Goal: Information Seeking & Learning: Check status

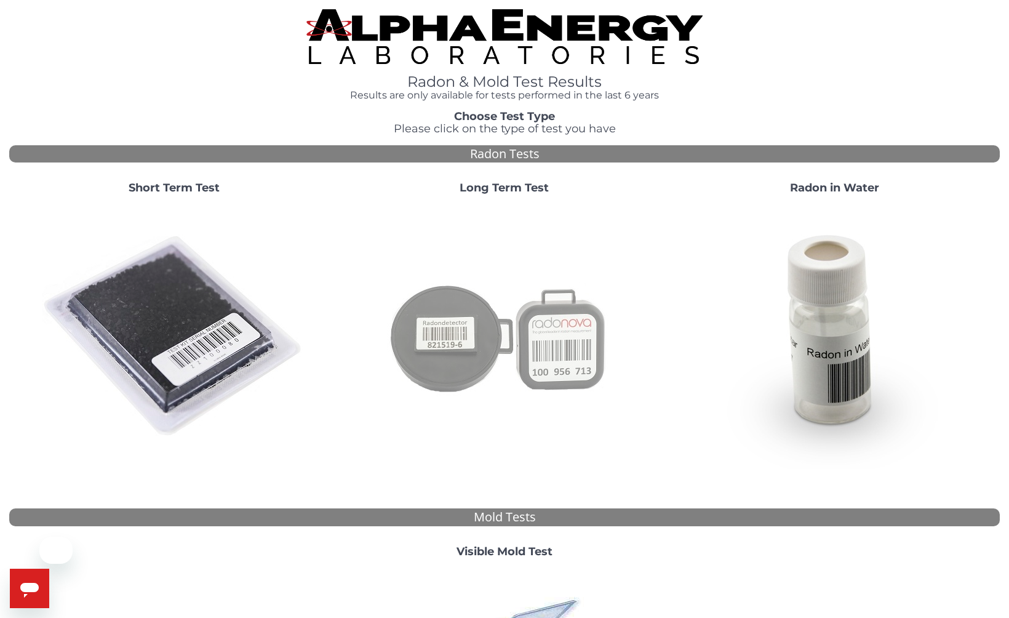
click at [533, 348] on img at bounding box center [504, 336] width 265 height 265
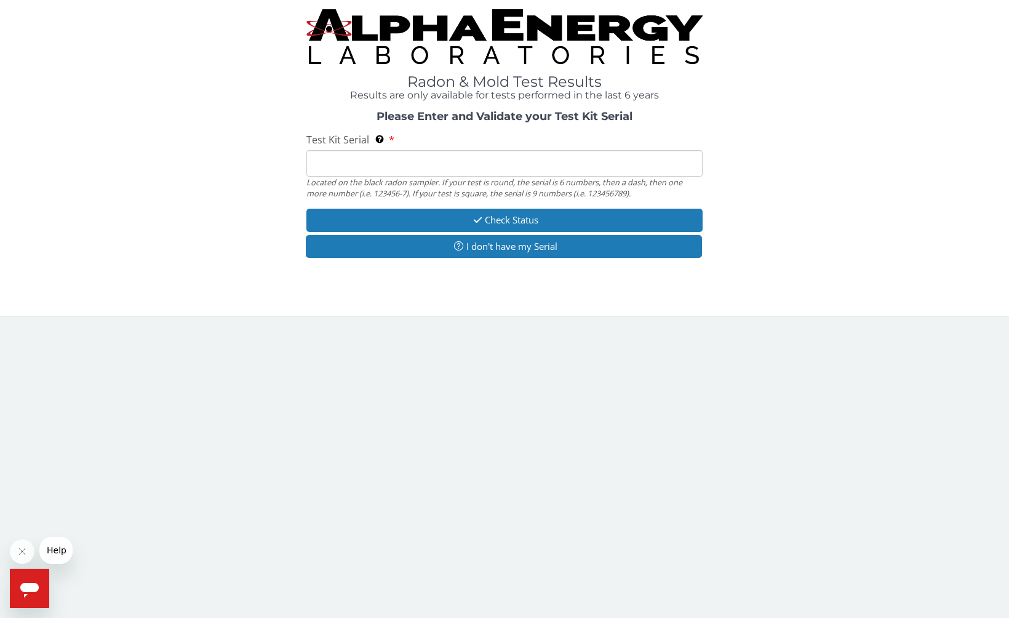
click at [403, 140] on div "Test Kit Serial Located on the black radon sampler. If your test is round, the …" at bounding box center [504, 166] width 396 height 66
click at [402, 167] on input "Test Kit Serial Located on the black radon sampler. If your test is round, the …" at bounding box center [504, 163] width 396 height 26
paste input "102371820"
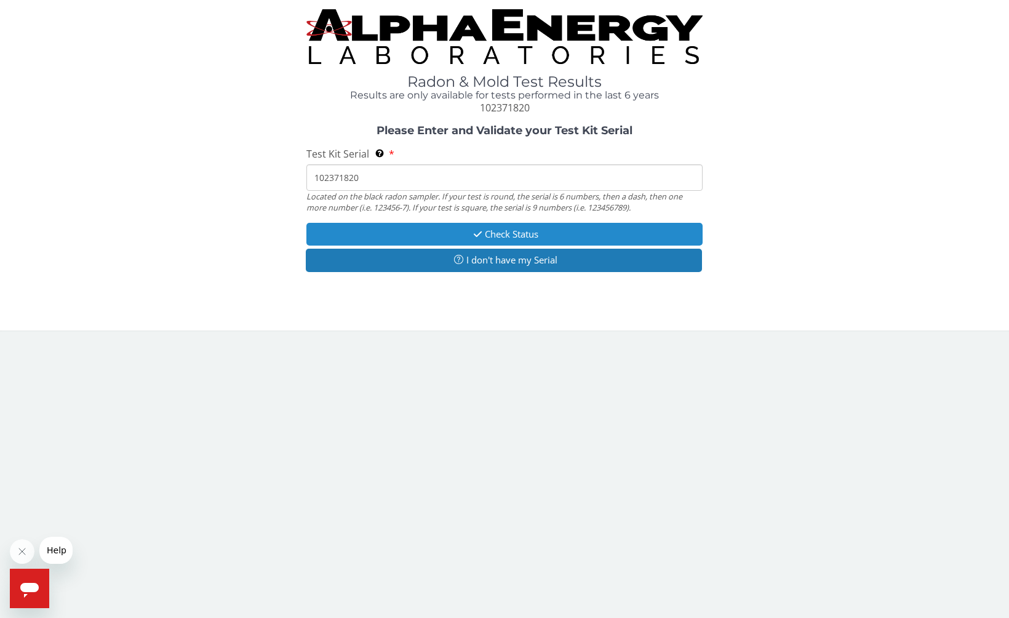
type input "102371820"
click at [434, 234] on button "Check Status" at bounding box center [504, 234] width 396 height 23
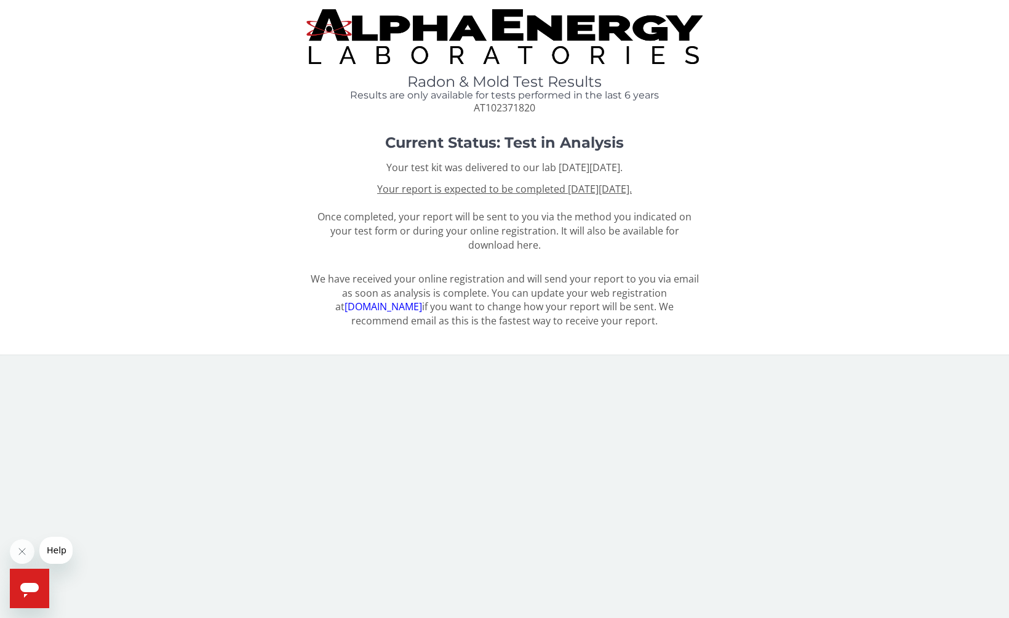
click at [487, 190] on u "Your report is expected to be completed [DATE][DATE]." at bounding box center [504, 189] width 255 height 14
